Goal: Task Accomplishment & Management: Use online tool/utility

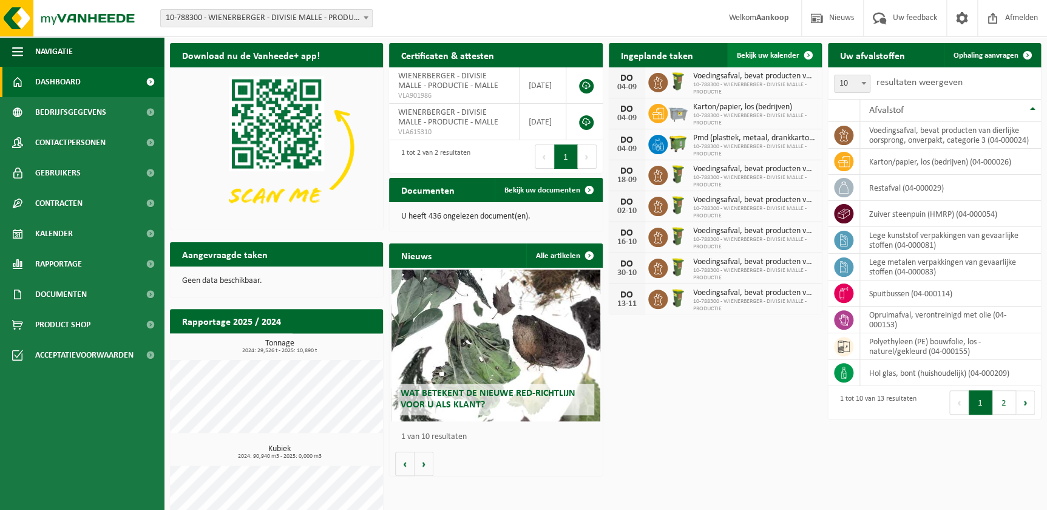
click at [770, 58] on span "Bekijk uw kalender" at bounding box center [768, 56] width 63 height 8
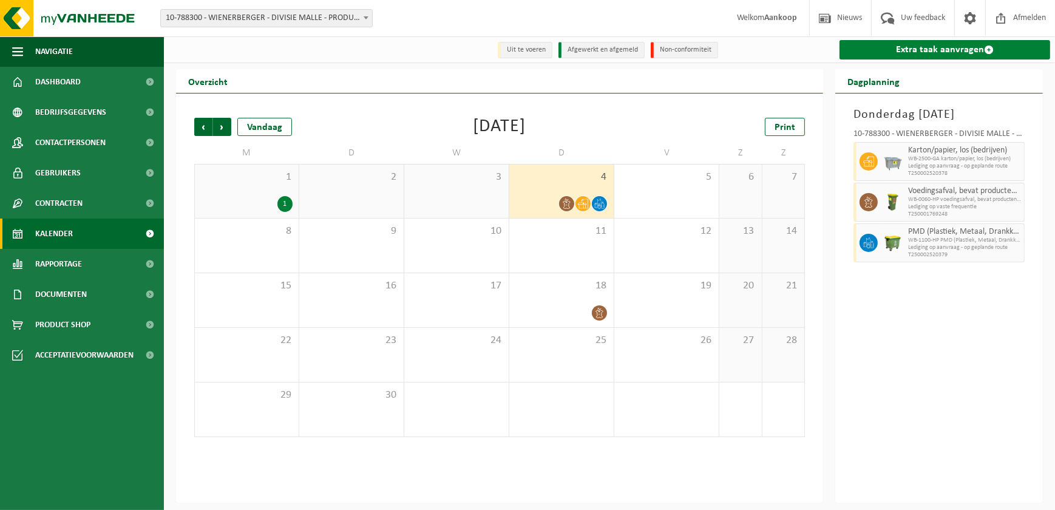
click at [915, 50] on link "Extra taak aanvragen" at bounding box center [944, 49] width 211 height 19
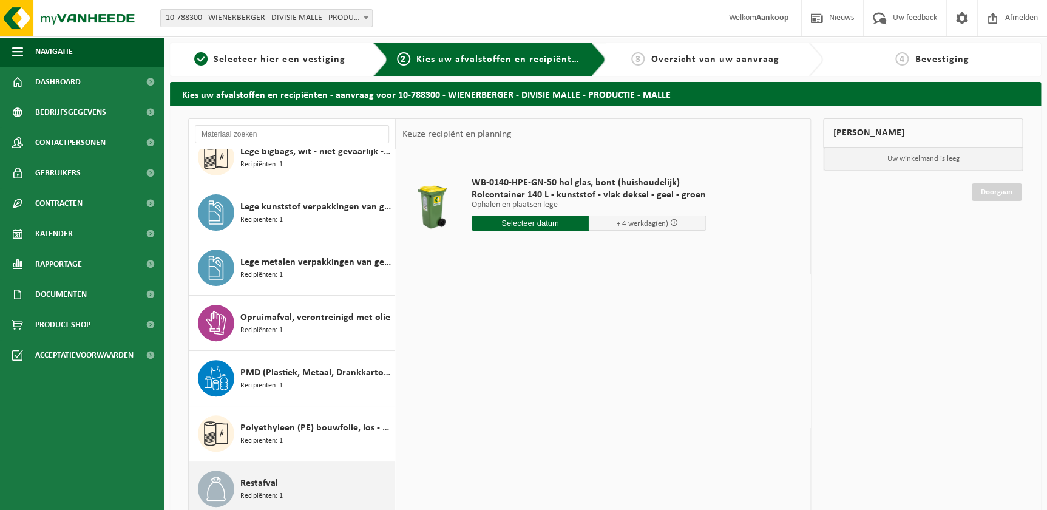
scroll to position [296, 0]
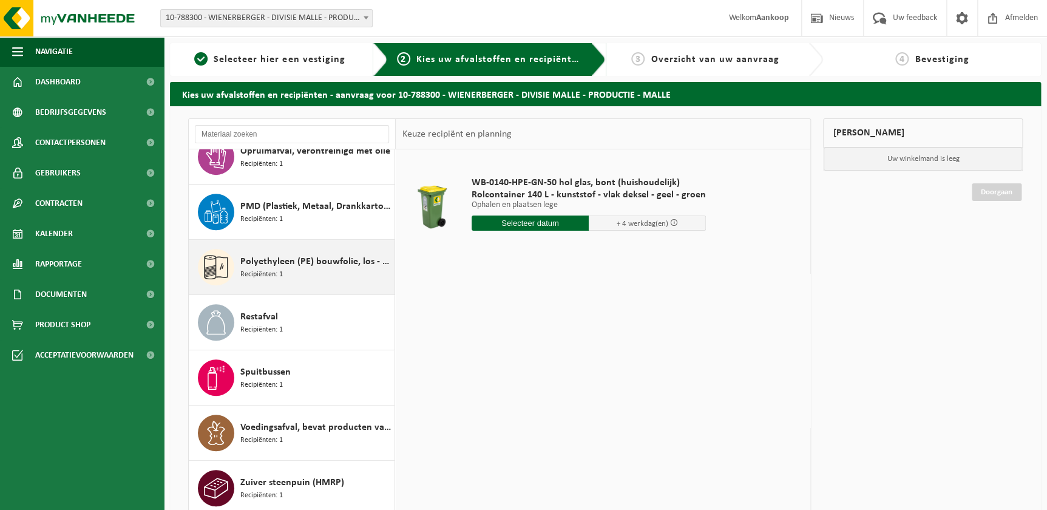
click at [288, 269] on div "Polyethyleen (PE) bouwfolie, los - naturel/gekleurd Recipiënten: 1" at bounding box center [315, 267] width 151 height 36
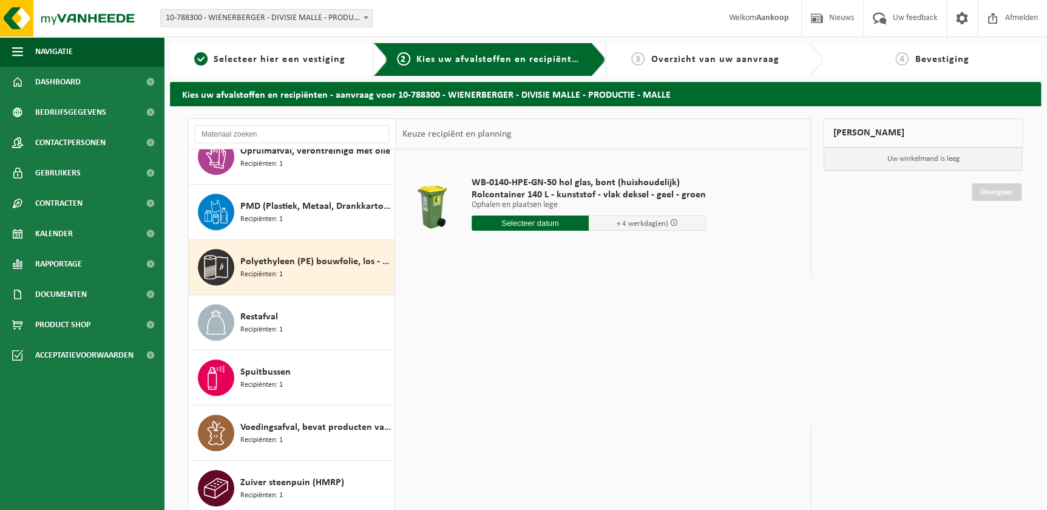
scroll to position [297, 0]
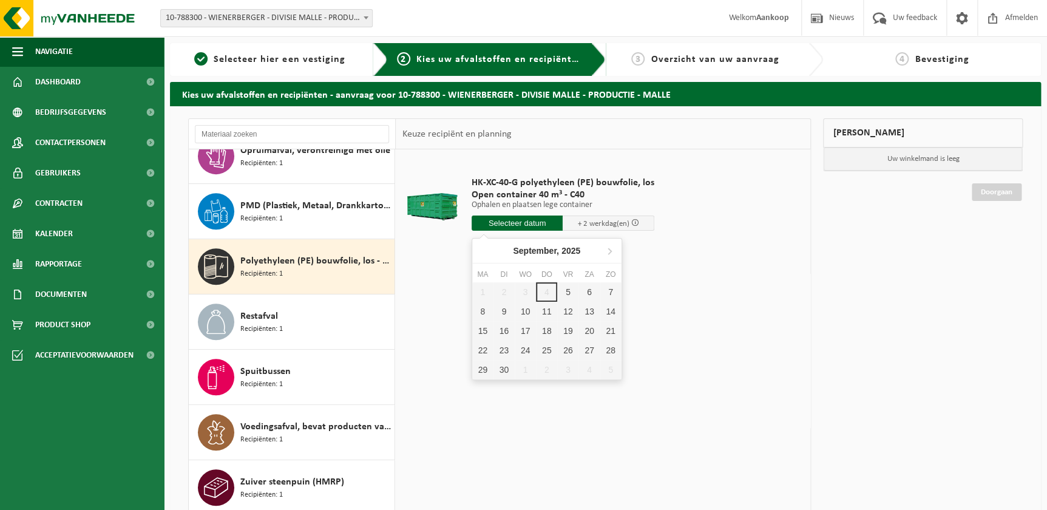
click at [523, 222] on input "text" at bounding box center [518, 222] width 92 height 15
click at [569, 286] on div "5" at bounding box center [567, 291] width 21 height 19
type input "Van 2025-09-05"
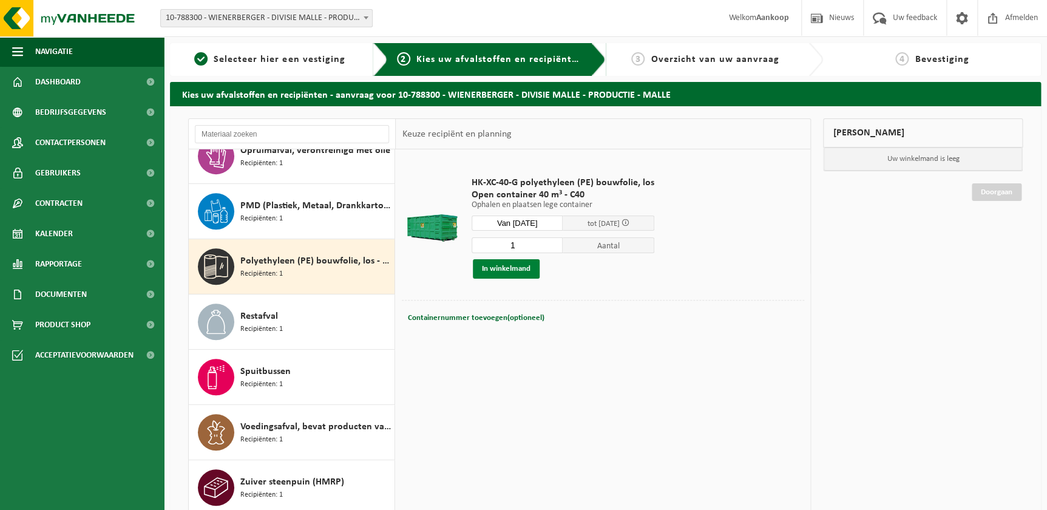
click at [492, 268] on button "In winkelmand" at bounding box center [506, 268] width 67 height 19
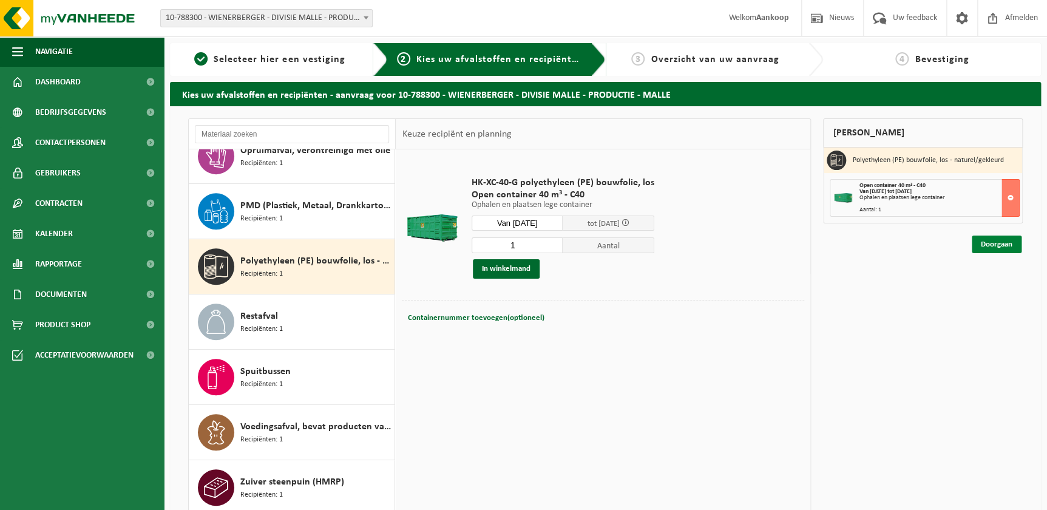
click at [994, 243] on link "Doorgaan" at bounding box center [997, 245] width 50 height 18
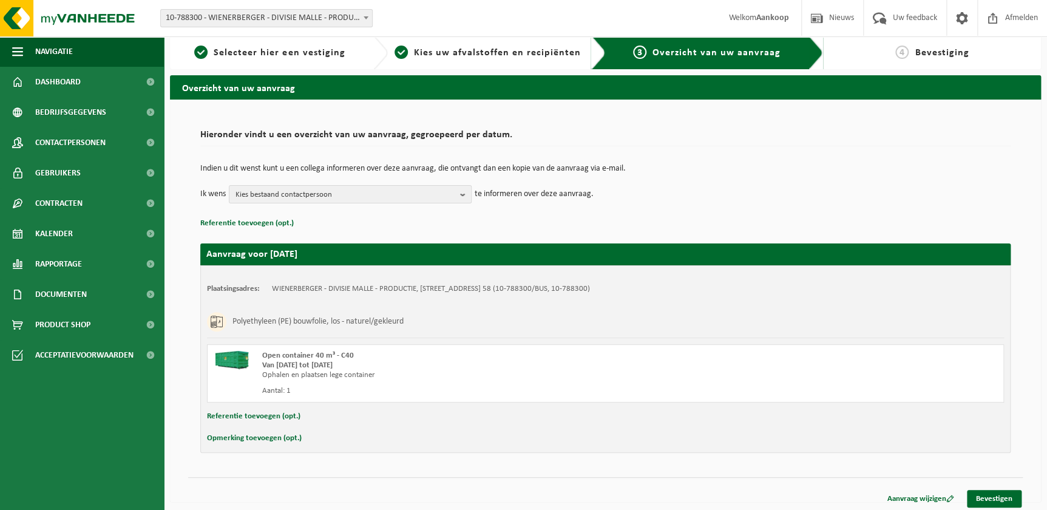
scroll to position [10, 0]
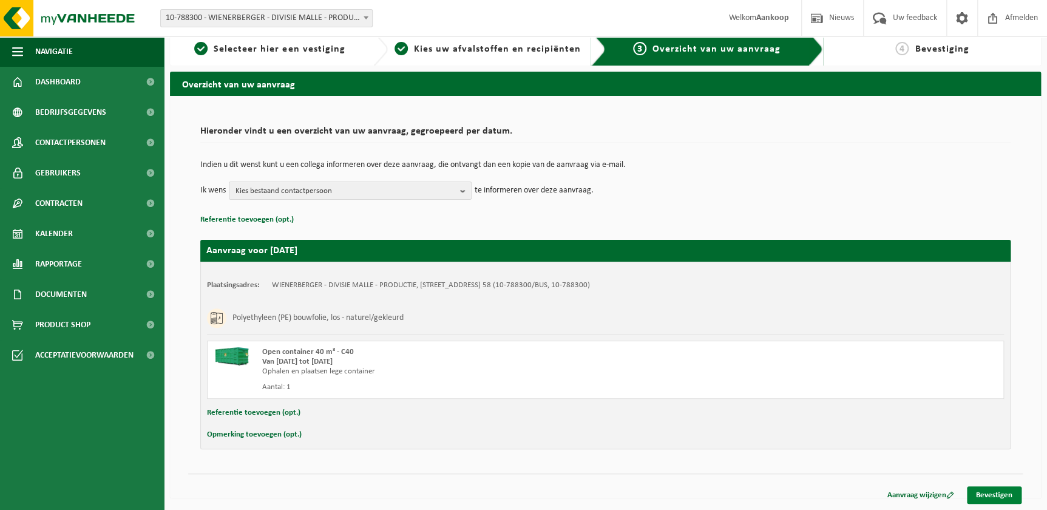
click at [992, 491] on link "Bevestigen" at bounding box center [994, 495] width 55 height 18
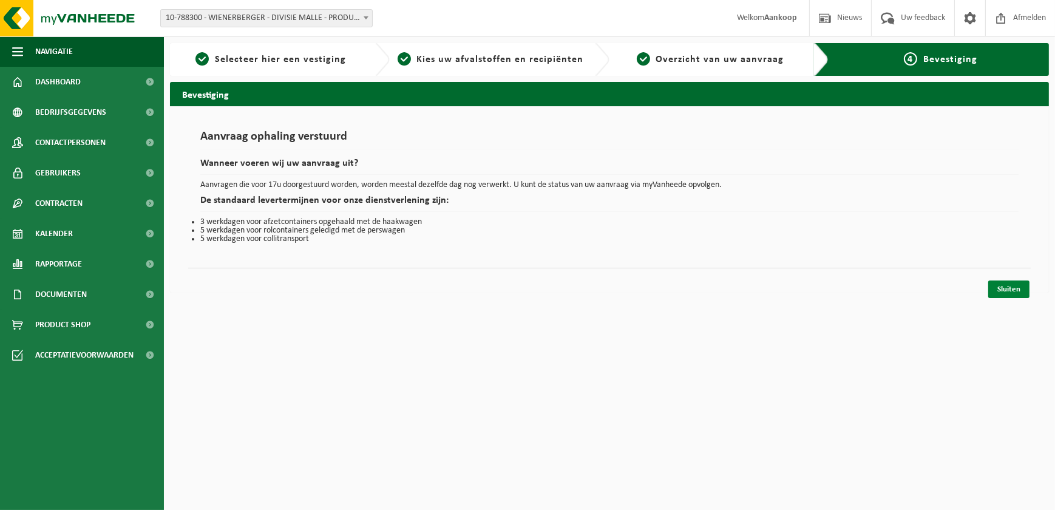
click at [1004, 290] on link "Sluiten" at bounding box center [1008, 289] width 41 height 18
